Goal: Information Seeking & Learning: Compare options

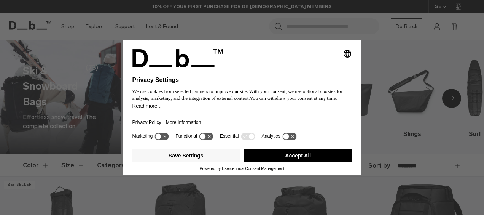
click at [272, 155] on button "Accept All" at bounding box center [298, 155] width 108 height 12
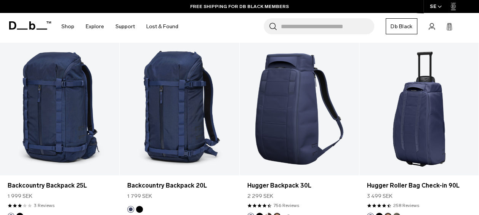
scroll to position [903, 0]
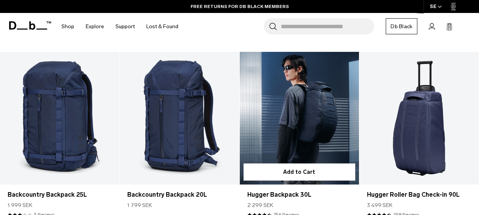
click at [312, 123] on link "Hugger Backpack 30L" at bounding box center [299, 118] width 119 height 133
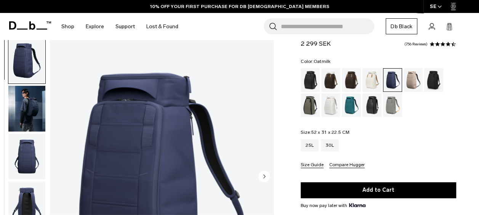
click at [368, 80] on div "Oatmilk" at bounding box center [371, 80] width 19 height 24
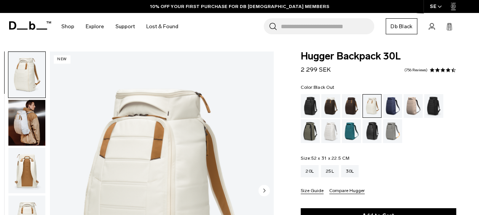
click at [312, 107] on div "Black Out" at bounding box center [309, 106] width 19 height 24
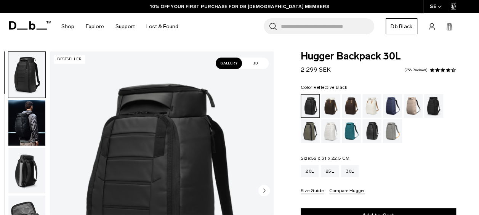
click at [370, 129] on div "Reflective Black" at bounding box center [371, 131] width 19 height 24
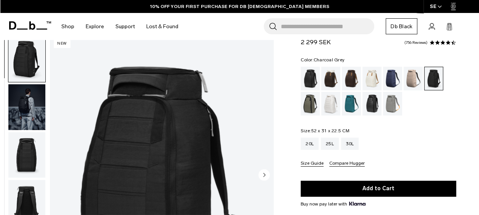
scroll to position [35, 0]
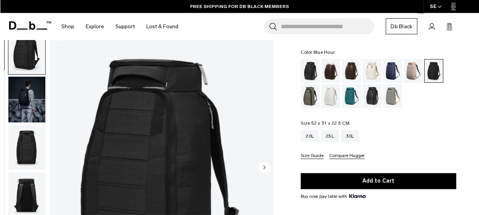
click at [390, 70] on div "Blue Hour" at bounding box center [392, 71] width 19 height 24
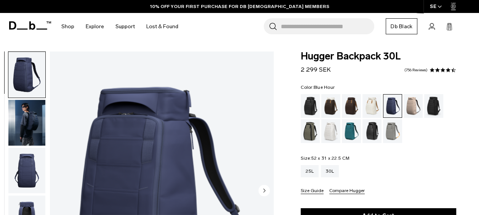
scroll to position [12, 0]
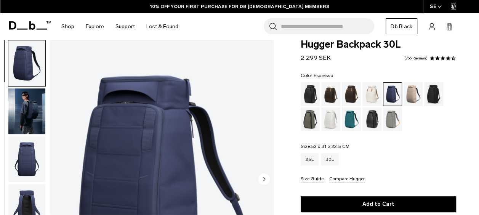
click at [350, 93] on div "Espresso" at bounding box center [351, 94] width 19 height 24
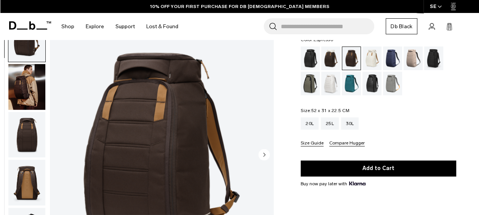
scroll to position [34, 0]
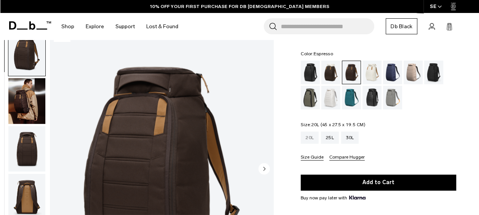
click at [304, 135] on div "20L" at bounding box center [309, 137] width 18 height 12
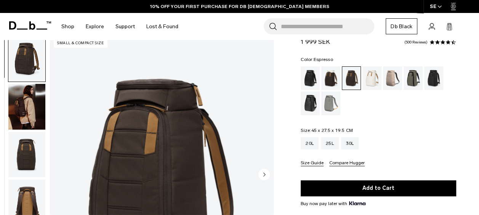
click at [34, 112] on img "button" at bounding box center [26, 107] width 37 height 46
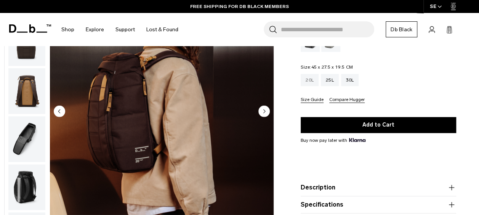
scroll to position [11, 0]
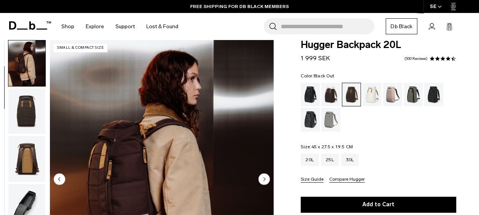
click at [313, 94] on div "Black Out" at bounding box center [309, 95] width 19 height 24
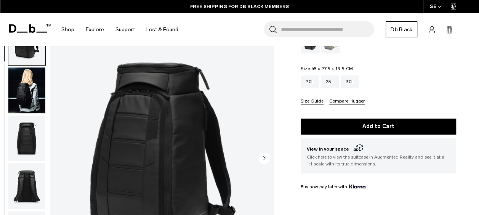
scroll to position [85, 0]
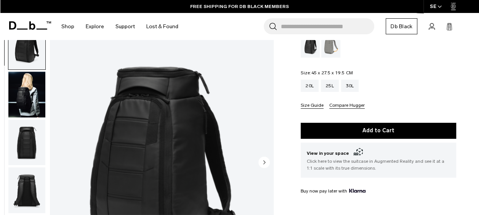
click at [22, 92] on img "button" at bounding box center [26, 94] width 37 height 46
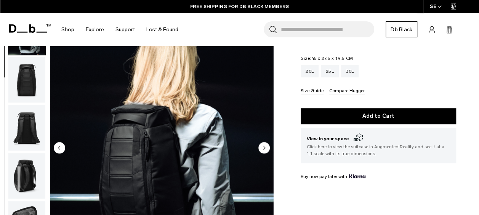
scroll to position [99, 0]
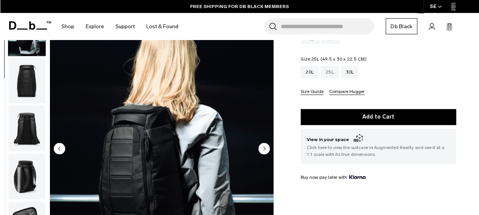
click at [328, 71] on div "25L" at bounding box center [330, 72] width 18 height 12
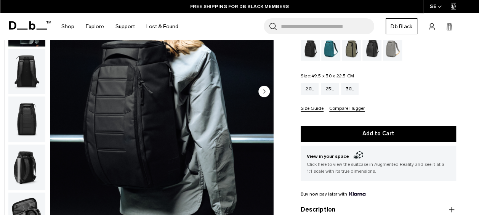
scroll to position [60, 0]
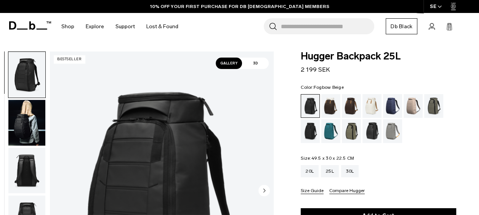
click at [413, 110] on div "Fogbow Beige" at bounding box center [412, 106] width 19 height 24
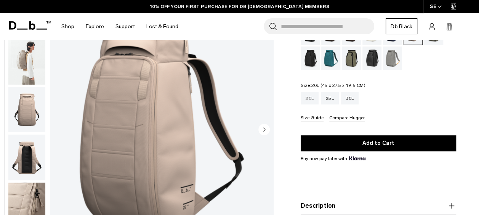
click at [304, 98] on div "20L" at bounding box center [309, 98] width 18 height 12
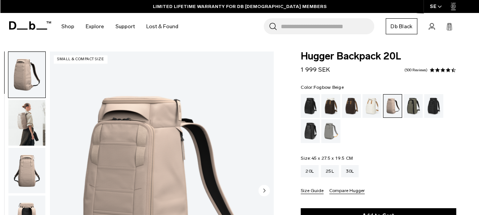
click at [19, 125] on img "button" at bounding box center [26, 123] width 37 height 46
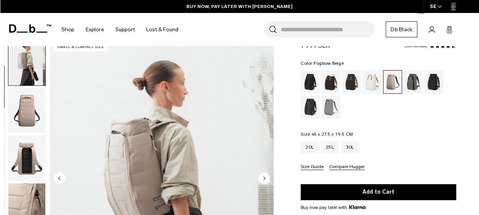
scroll to position [24, 0]
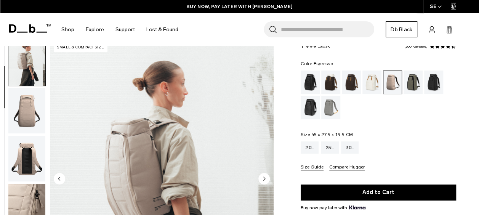
click at [354, 87] on div "Espresso" at bounding box center [351, 82] width 19 height 24
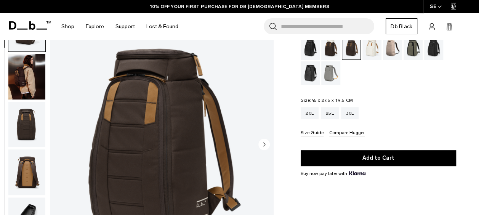
click at [29, 74] on img "button" at bounding box center [26, 77] width 37 height 46
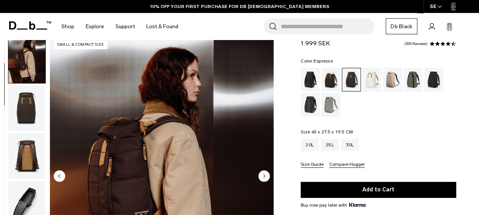
scroll to position [26, 0]
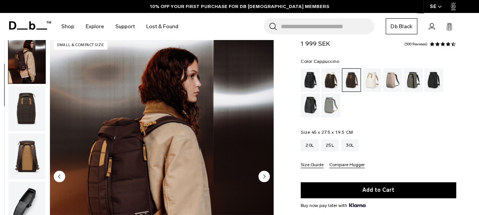
click at [331, 77] on div "Cappuccino" at bounding box center [330, 80] width 19 height 24
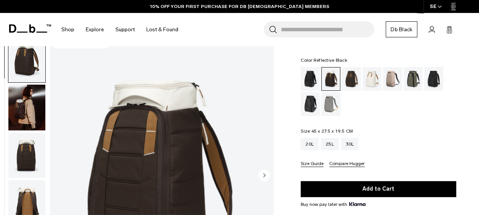
scroll to position [25, 0]
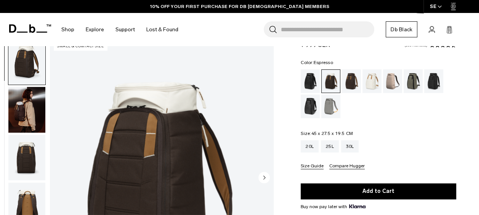
click at [352, 77] on div "Espresso" at bounding box center [351, 81] width 19 height 24
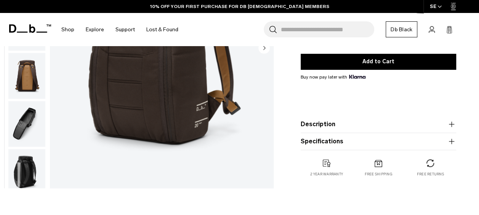
scroll to position [156, 0]
